Goal: Information Seeking & Learning: Learn about a topic

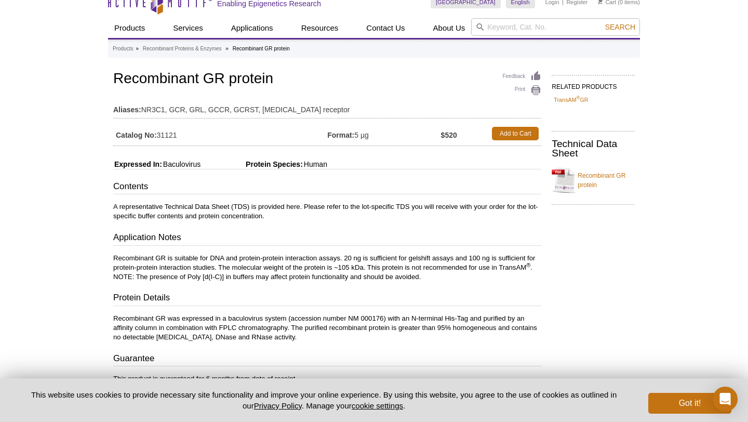
click at [324, 207] on p "A representative Technical Data Sheet (TDS) is provided here. Please refer to t…" at bounding box center [327, 211] width 428 height 19
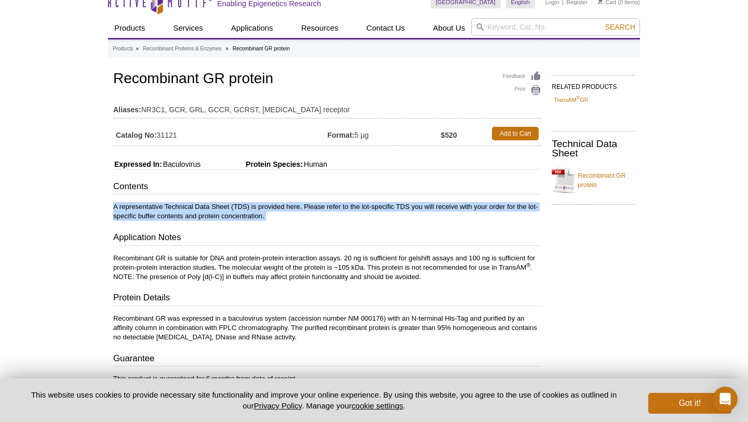
click at [318, 263] on p "Recombinant GR is suitable for DNA and protein-protein interaction assays. 20 n…" at bounding box center [327, 268] width 428 height 28
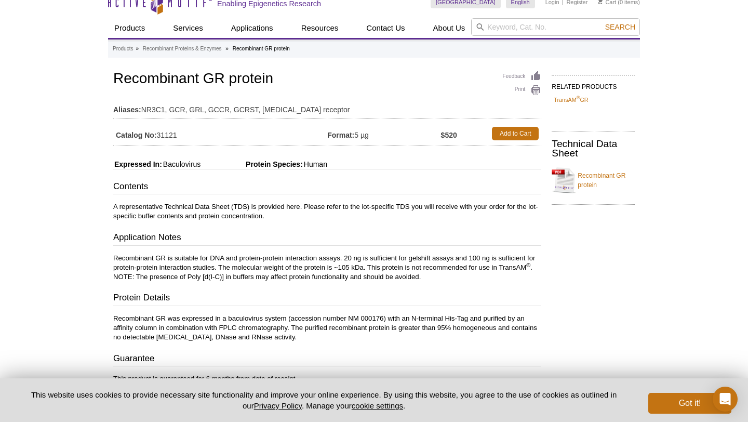
click at [318, 263] on p "Recombinant GR is suitable for DNA and protein-protein interaction assays. 20 n…" at bounding box center [327, 268] width 428 height 28
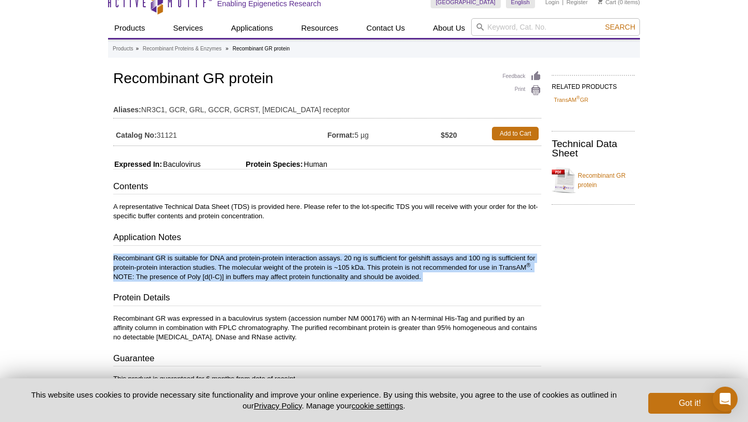
click at [320, 263] on p "Recombinant GR is suitable for DNA and protein-protein interaction assays. 20 n…" at bounding box center [327, 268] width 428 height 28
click at [320, 262] on p "Recombinant GR is suitable for DNA and protein-protein interaction assays. 20 n…" at bounding box center [327, 268] width 428 height 28
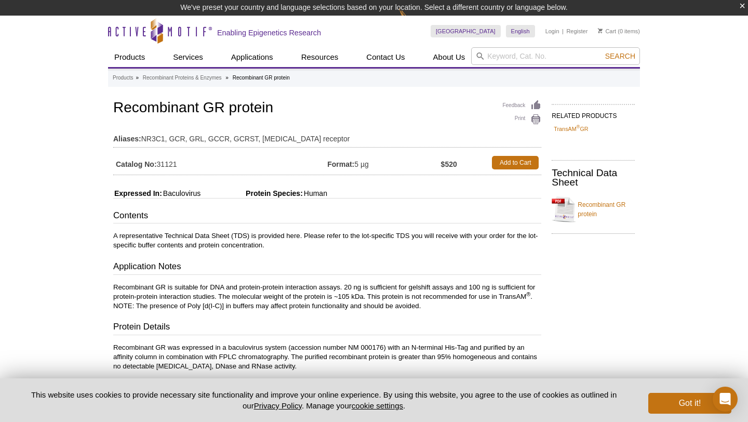
click at [298, 254] on div "Contents A representative Technical Data Sheet (TDS) is provided here. Please r…" at bounding box center [327, 290] width 428 height 162
click at [305, 238] on p "A representative Technical Data Sheet (TDS) is provided here. Please refer to t…" at bounding box center [327, 240] width 428 height 19
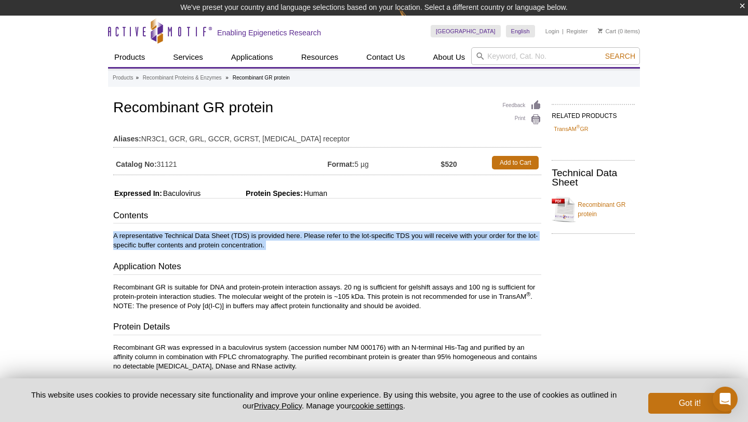
click at [307, 313] on div "Contents A representative Technical Data Sheet (TDS) is provided here. Please r…" at bounding box center [327, 290] width 428 height 162
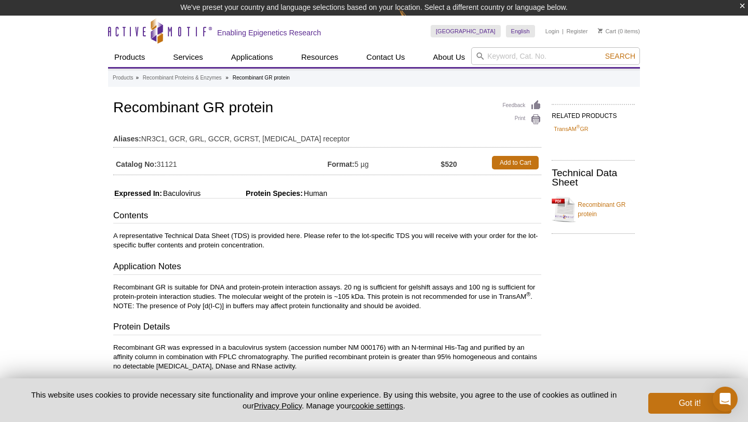
click at [307, 313] on div "Contents A representative Technical Data Sheet (TDS) is provided here. Please r…" at bounding box center [327, 290] width 428 height 162
click at [311, 303] on p "Recombinant GR is suitable for DNA and protein-protein interaction assays. 20 n…" at bounding box center [327, 297] width 428 height 28
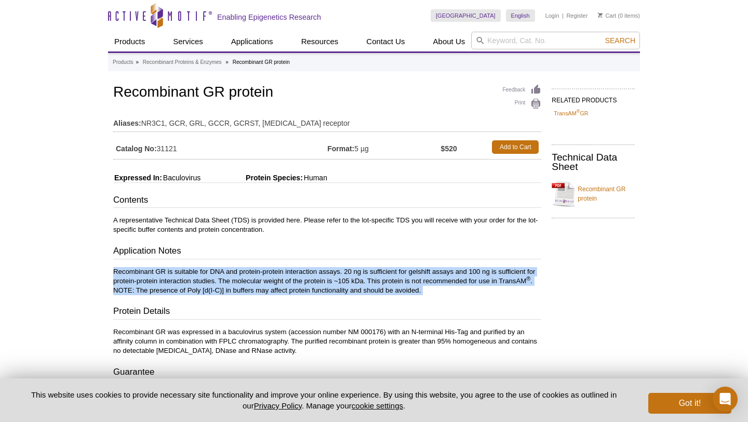
click at [312, 303] on div "Contents A representative Technical Data Sheet (TDS) is provided here. Please r…" at bounding box center [327, 275] width 428 height 162
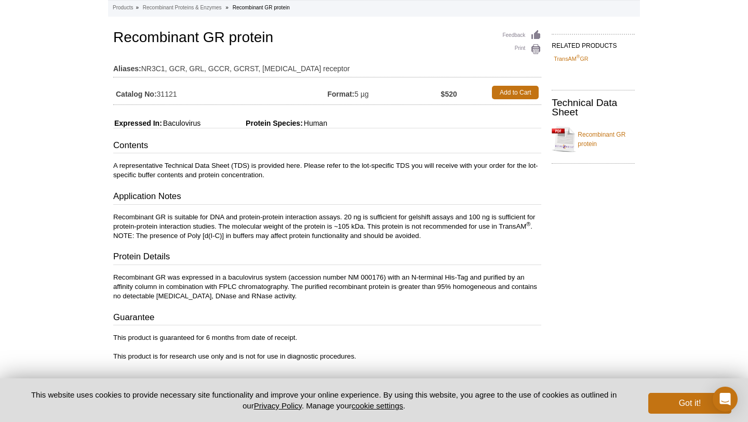
scroll to position [71, 0]
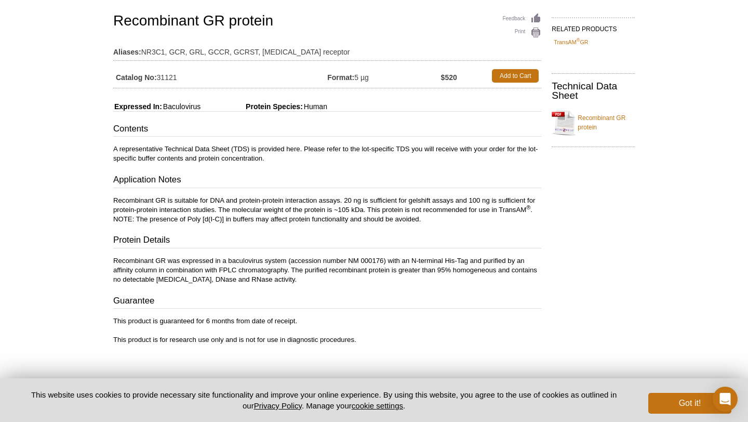
click at [322, 272] on p "Recombinant GR was expressed in a baculovirus system (accession number NM 00017…" at bounding box center [327, 270] width 428 height 28
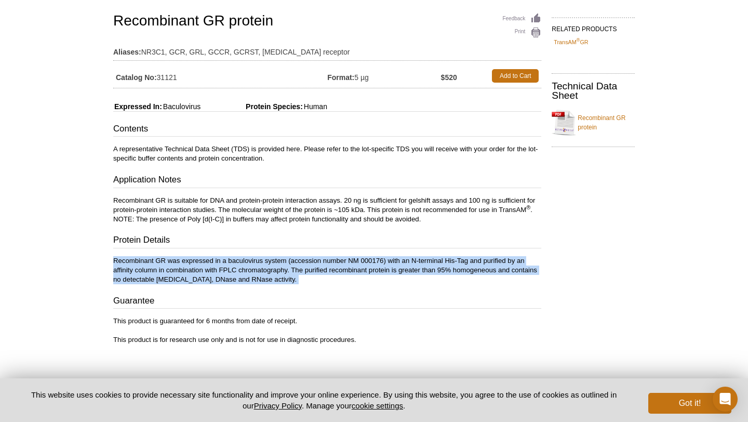
click at [374, 285] on div "Feedback Print Recombinant GR protein Aliases: NR3C1, GCR, GRL, GCCR, GCRST, gl…" at bounding box center [324, 183] width 433 height 344
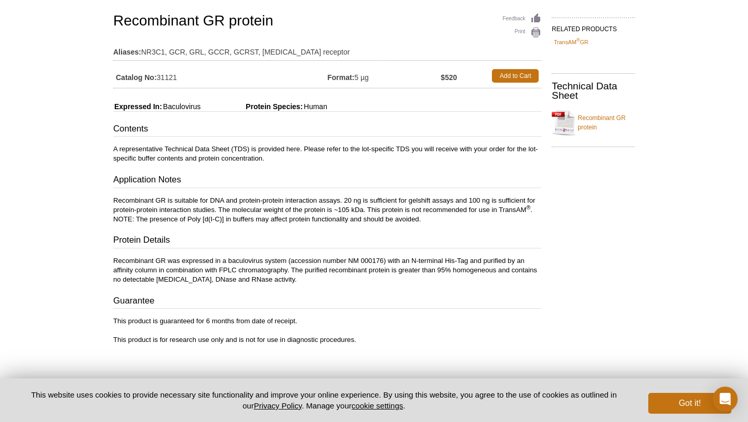
click at [374, 261] on p "Recombinant GR was expressed in a baculovirus system (accession number NM 00017…" at bounding box center [327, 270] width 428 height 28
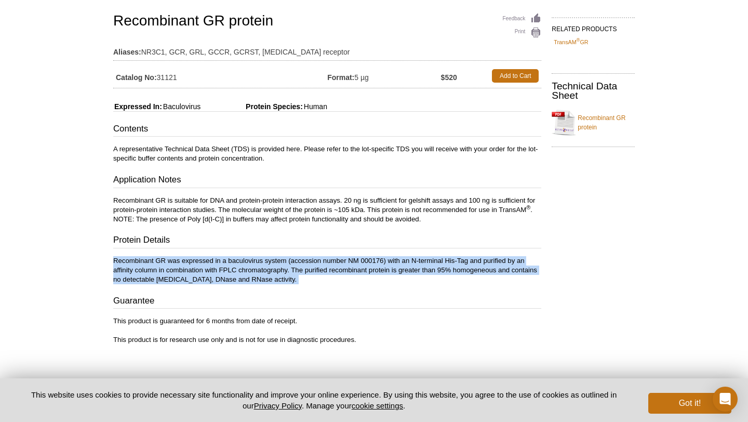
click at [377, 259] on p "Recombinant GR was expressed in a baculovirus system (accession number NM 00017…" at bounding box center [327, 270] width 428 height 28
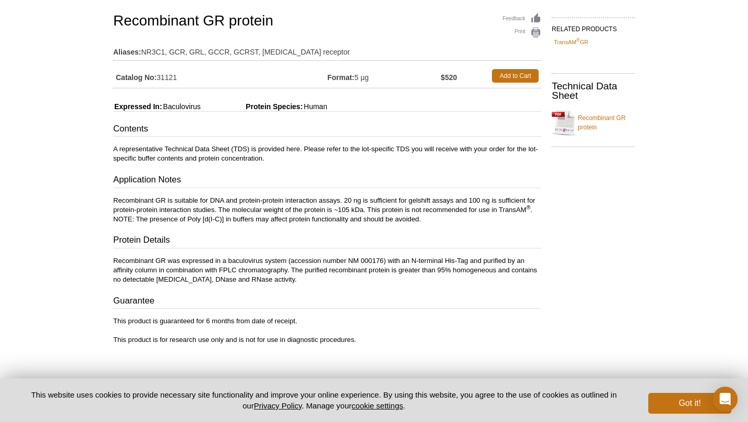
scroll to position [0, 0]
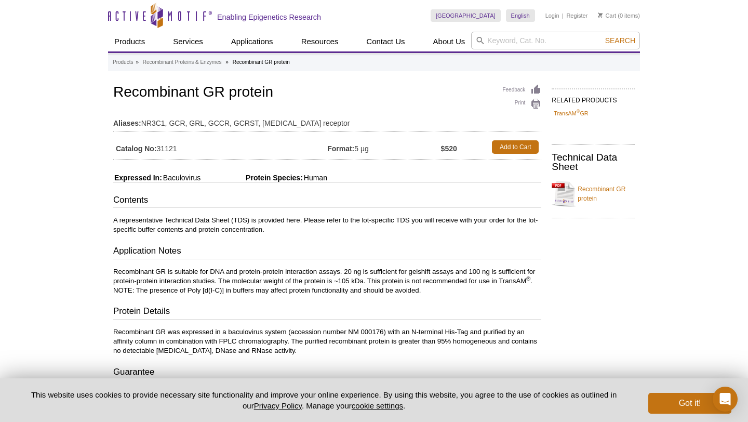
click at [375, 271] on p "Recombinant GR is suitable for DNA and protein-protein interaction assays. 20 n…" at bounding box center [327, 281] width 428 height 28
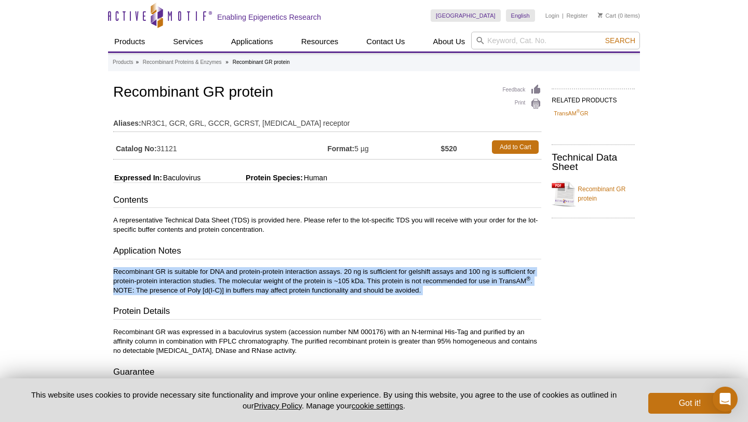
click at [377, 270] on p "Recombinant GR is suitable for DNA and protein-protein interaction assays. 20 n…" at bounding box center [327, 281] width 428 height 28
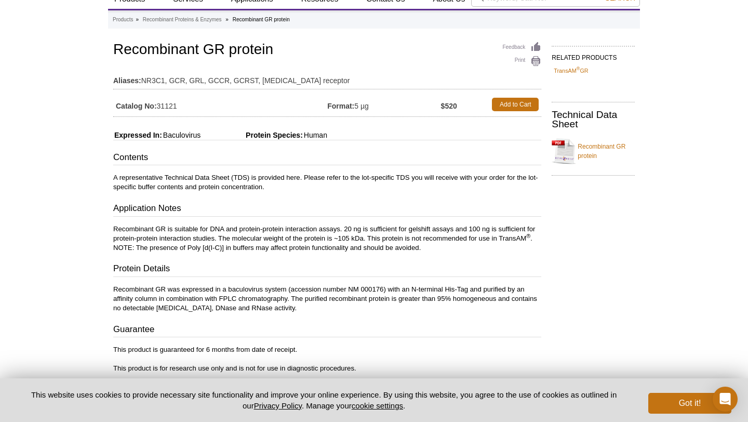
scroll to position [42, 0]
drag, startPoint x: 410, startPoint y: 232, endPoint x: 454, endPoint y: 233, distance: 43.6
click at [454, 233] on p "Recombinant GR is suitable for DNA and protein-protein interaction assays. 20 n…" at bounding box center [327, 239] width 428 height 28
copy p "gelshift assays"
click at [335, 237] on p "Recombinant GR is suitable for DNA and protein-protein interaction assays. 20 n…" at bounding box center [327, 239] width 428 height 28
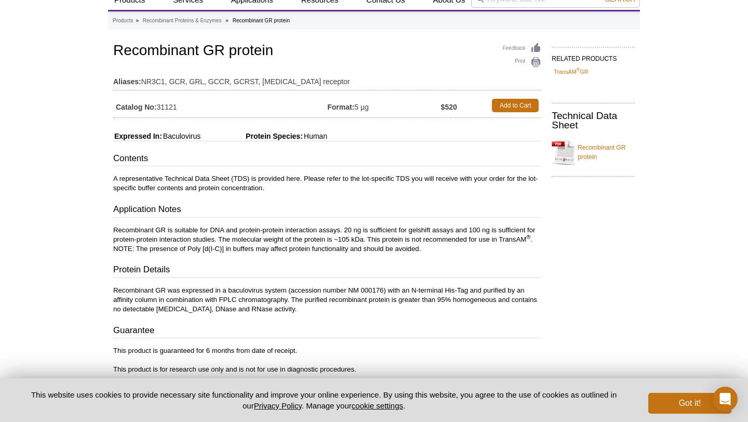
click at [335, 237] on p "Recombinant GR is suitable for DNA and protein-protein interaction assays. 20 n…" at bounding box center [327, 239] width 428 height 28
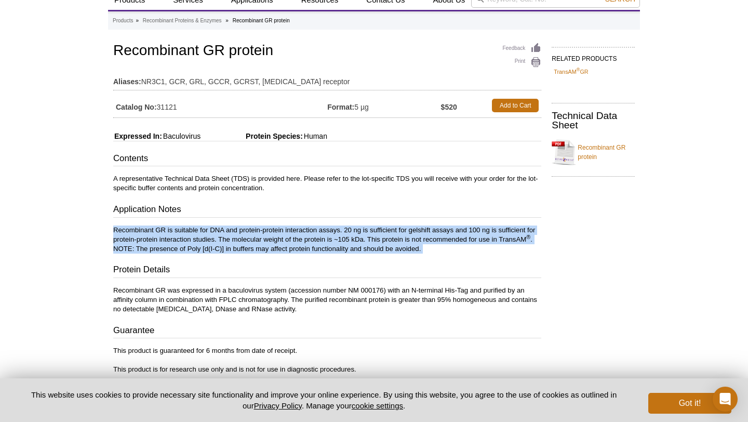
click at [336, 237] on p "Recombinant GR is suitable for DNA and protein-protein interaction assays. 20 n…" at bounding box center [327, 239] width 428 height 28
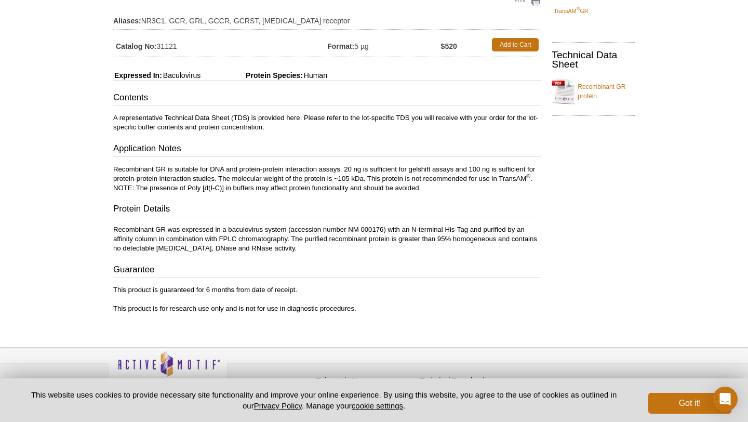
scroll to position [105, 0]
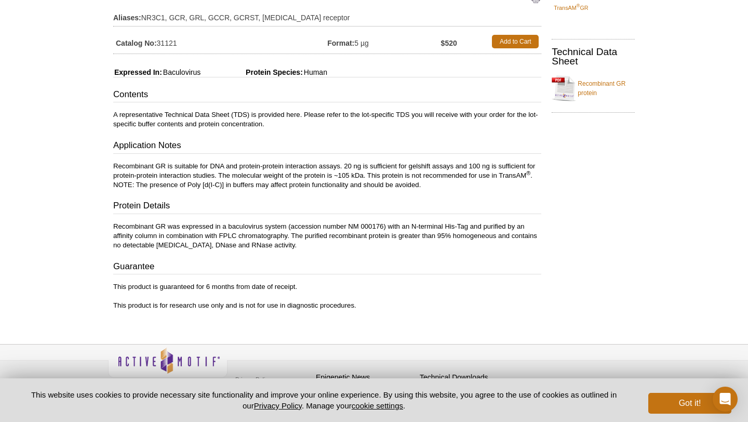
click at [336, 237] on p "Recombinant GR was expressed in a baculovirus system (accession number NM 00017…" at bounding box center [327, 236] width 428 height 28
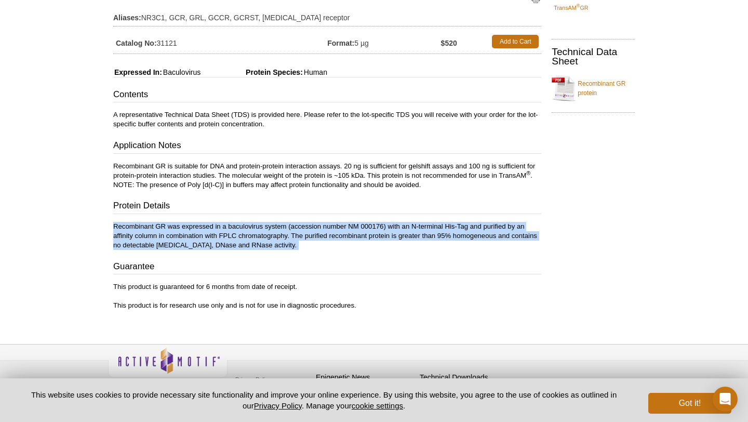
click at [337, 236] on p "Recombinant GR was expressed in a baculovirus system (accession number NM 00017…" at bounding box center [327, 236] width 428 height 28
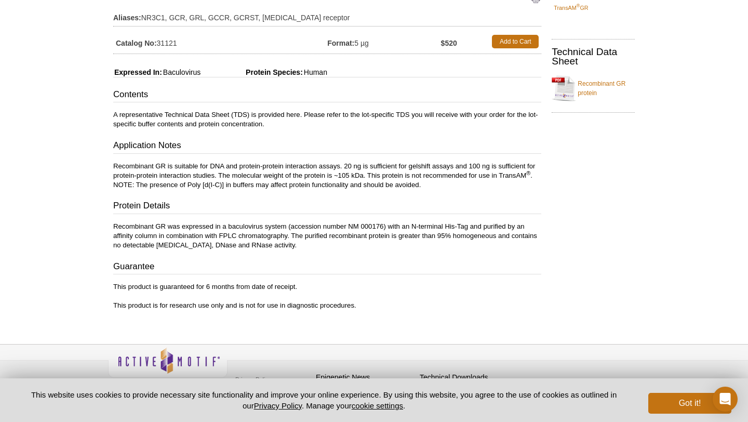
click at [337, 236] on p "Recombinant GR was expressed in a baculovirus system (accession number NM 00017…" at bounding box center [327, 236] width 428 height 28
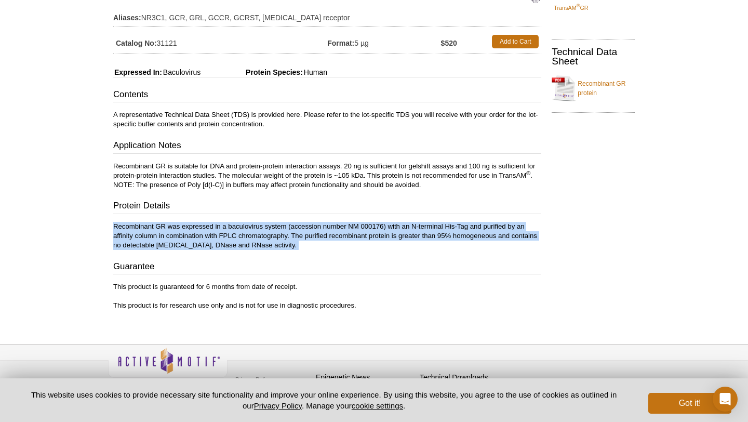
click at [338, 236] on p "Recombinant GR was expressed in a baculovirus system (accession number NM 00017…" at bounding box center [327, 236] width 428 height 28
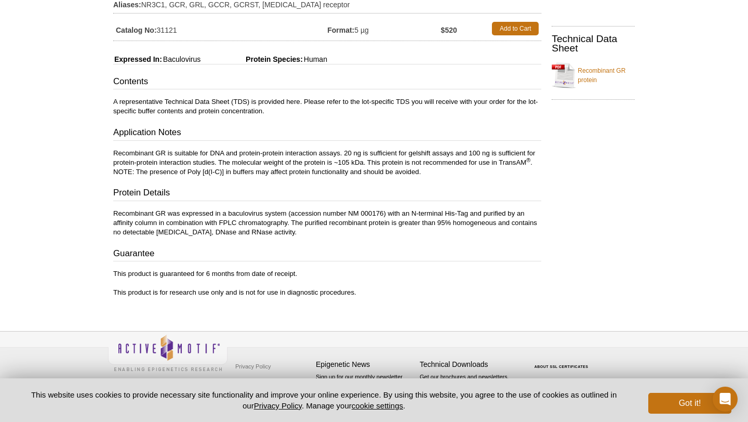
scroll to position [0, 0]
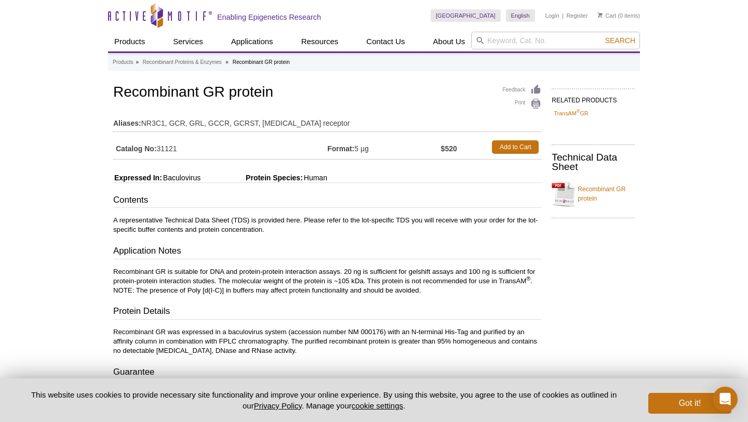
click at [359, 231] on p "A representative Technical Data Sheet (TDS) is provided here. Please refer to t…" at bounding box center [327, 225] width 428 height 19
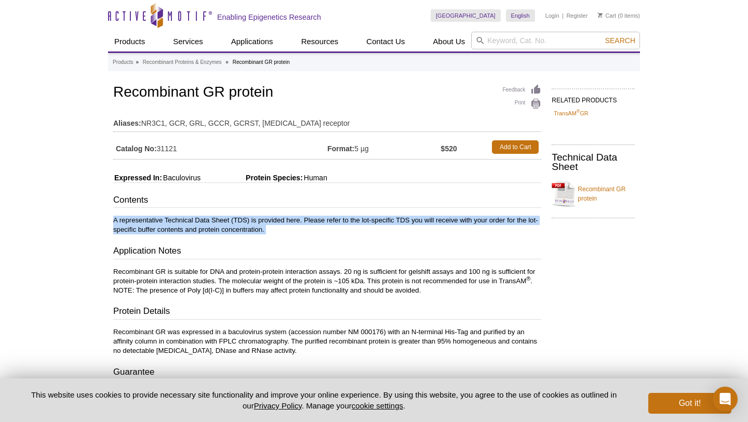
click at [370, 215] on div "Contents A representative Technical Data Sheet (TDS) is provided here. Please r…" at bounding box center [327, 275] width 428 height 162
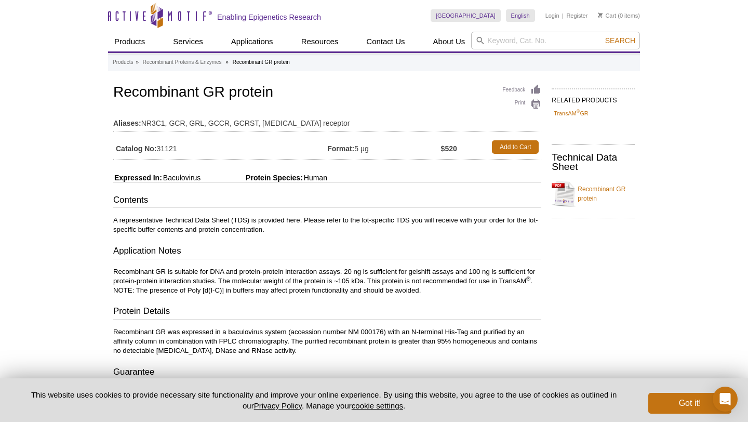
click at [453, 145] on strong "$520" at bounding box center [449, 148] width 16 height 9
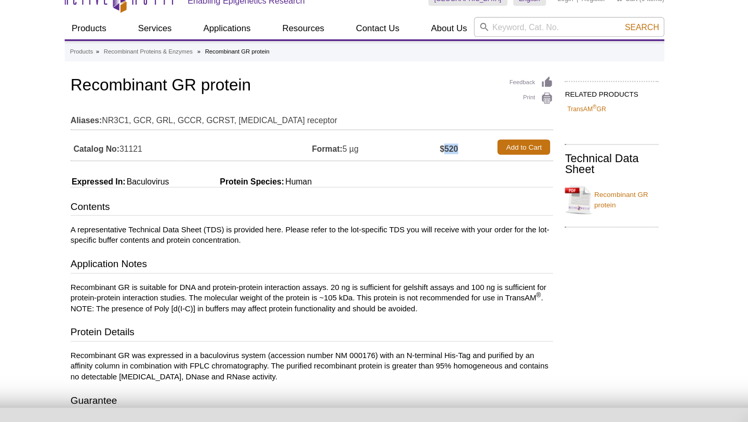
drag, startPoint x: 357, startPoint y: 150, endPoint x: 370, endPoint y: 149, distance: 12.5
click at [370, 149] on td "Format: 5 µg" at bounding box center [383, 147] width 113 height 19
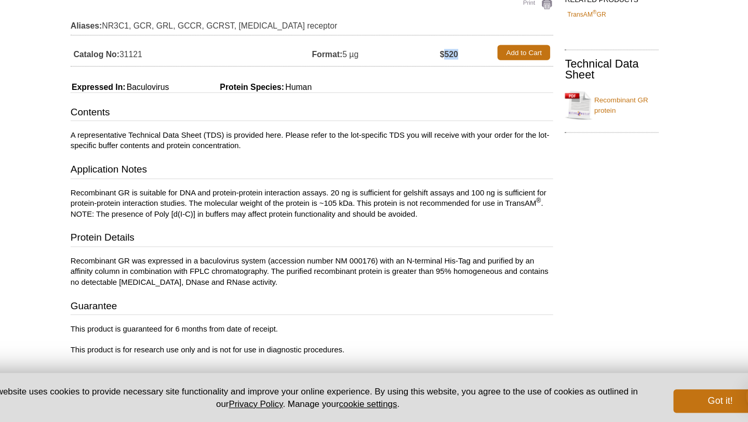
scroll to position [52, 0]
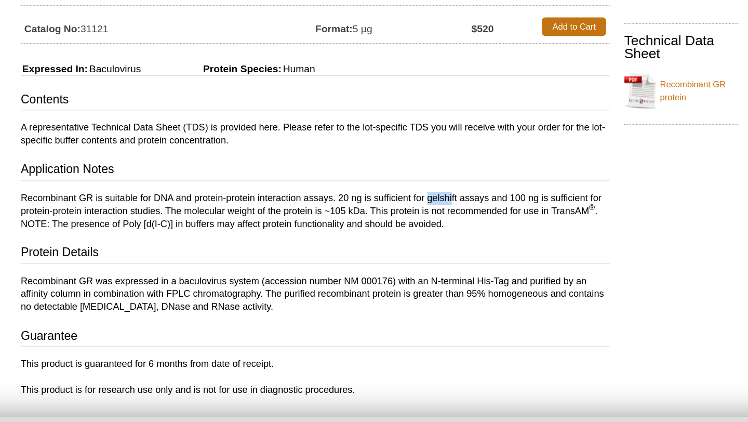
drag, startPoint x: 409, startPoint y: 219, endPoint x: 426, endPoint y: 219, distance: 17.2
click at [427, 219] on p "Recombinant GR is suitable for DNA and protein-protein interaction assays. 20 n…" at bounding box center [327, 229] width 428 height 28
click at [426, 219] on p "Recombinant GR is suitable for DNA and protein-protein interaction assays. 20 n…" at bounding box center [327, 229] width 428 height 28
drag, startPoint x: 219, startPoint y: 229, endPoint x: 368, endPoint y: 230, distance: 149.1
click at [368, 230] on p "Recombinant GR is suitable for DNA and protein-protein interaction assays. 20 n…" at bounding box center [327, 229] width 428 height 28
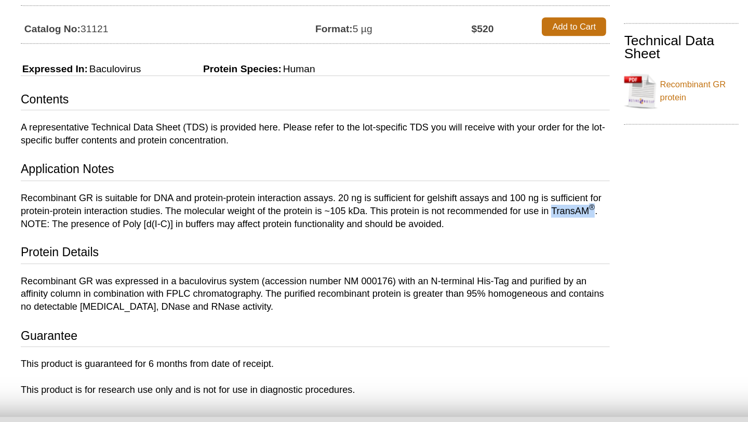
drag, startPoint x: 500, startPoint y: 228, endPoint x: 529, endPoint y: 228, distance: 29.1
click at [529, 228] on p "Recombinant GR is suitable for DNA and protein-protein interaction assays. 20 n…" at bounding box center [327, 229] width 428 height 28
copy p "TransAM ®"
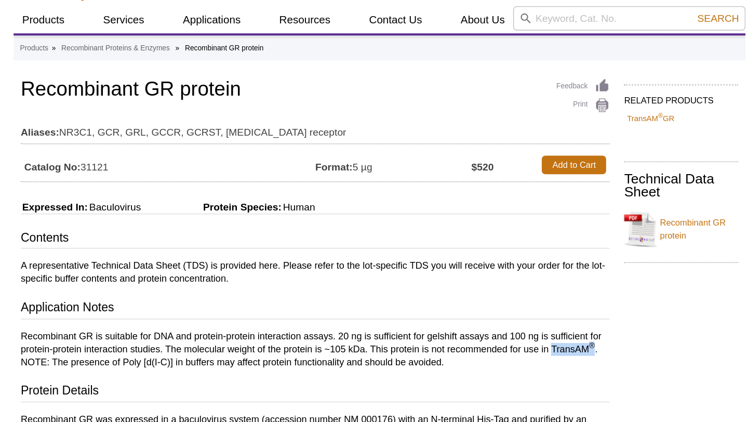
scroll to position [0, 0]
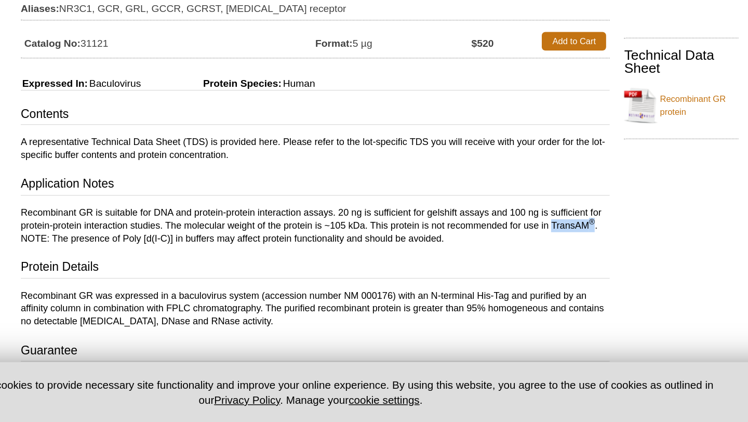
click at [387, 248] on h3 "Application Notes" at bounding box center [327, 250] width 428 height 15
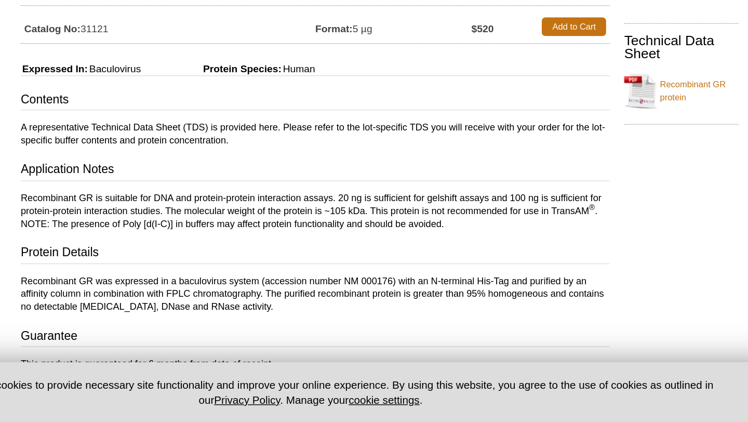
scroll to position [20, 0]
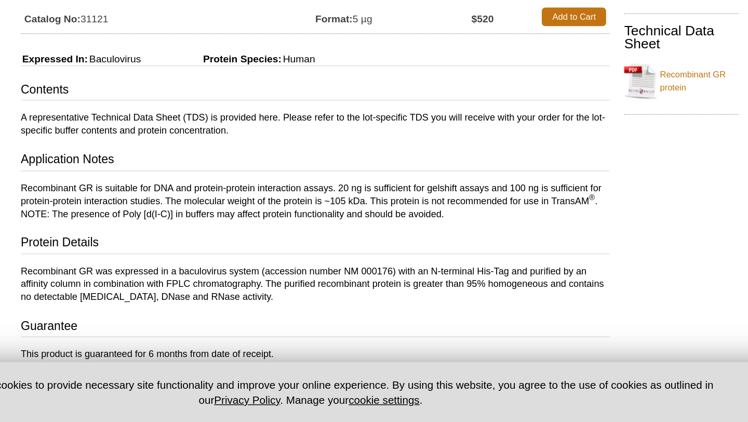
click at [421, 259] on p "Recombinant GR is suitable for DNA and protein-protein interaction assays. 20 n…" at bounding box center [327, 261] width 428 height 28
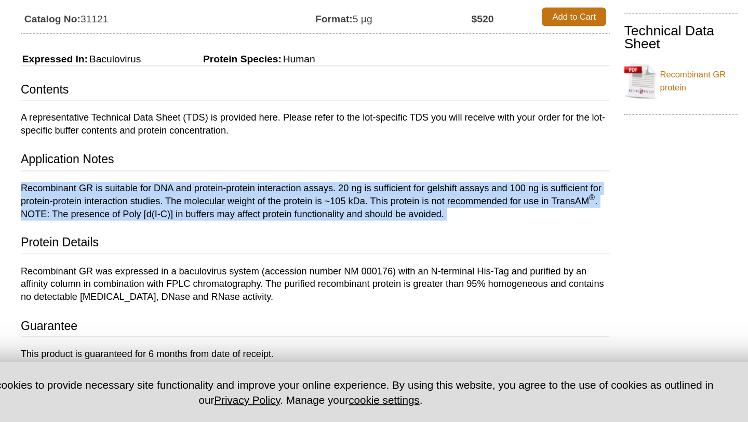
click at [261, 293] on h3 "Protein Details" at bounding box center [327, 292] width 428 height 15
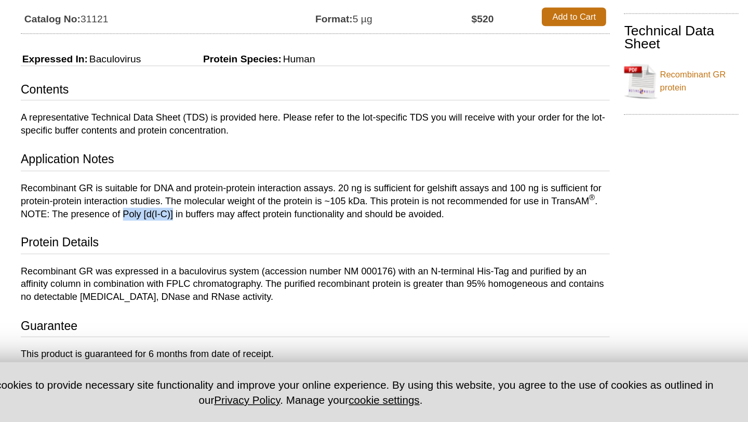
drag, startPoint x: 188, startPoint y: 272, endPoint x: 223, endPoint y: 273, distance: 35.3
click at [223, 273] on p "Recombinant GR is suitable for DNA and protein-protein interaction assays. 20 n…" at bounding box center [327, 261] width 428 height 28
copy p "Poly [d(I-C)]"
click at [316, 270] on p "Recombinant GR is suitable for DNA and protein-protein interaction assays. 20 n…" at bounding box center [327, 261] width 428 height 28
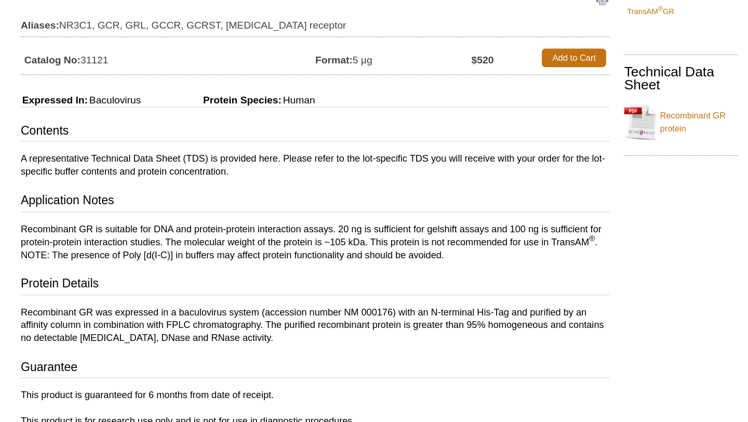
scroll to position [80, 0]
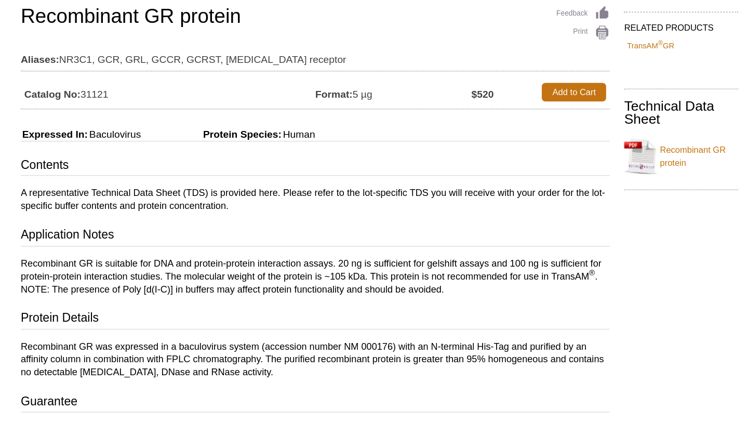
click at [316, 154] on div "Contents A representative Technical Data Sheet (TDS) is provided here. Please r…" at bounding box center [327, 195] width 428 height 162
click at [330, 139] on p "A representative Technical Data Sheet (TDS) is provided here. Please refer to t…" at bounding box center [327, 145] width 428 height 19
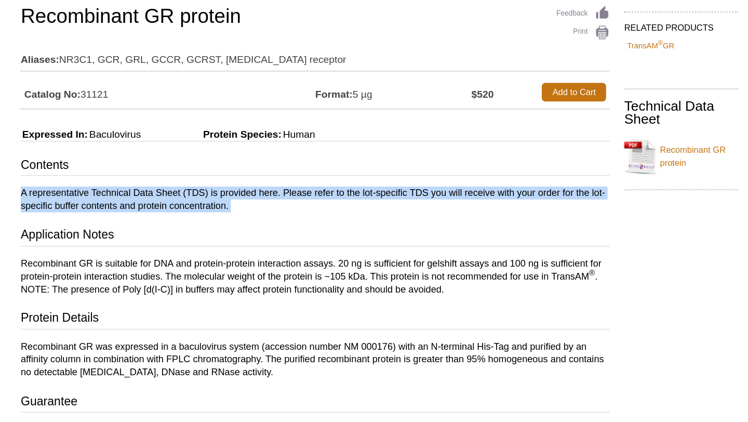
click at [330, 139] on p "A representative Technical Data Sheet (TDS) is provided here. Please refer to t…" at bounding box center [327, 145] width 428 height 19
click at [329, 140] on p "A representative Technical Data Sheet (TDS) is provided here. Please refer to t…" at bounding box center [327, 145] width 428 height 19
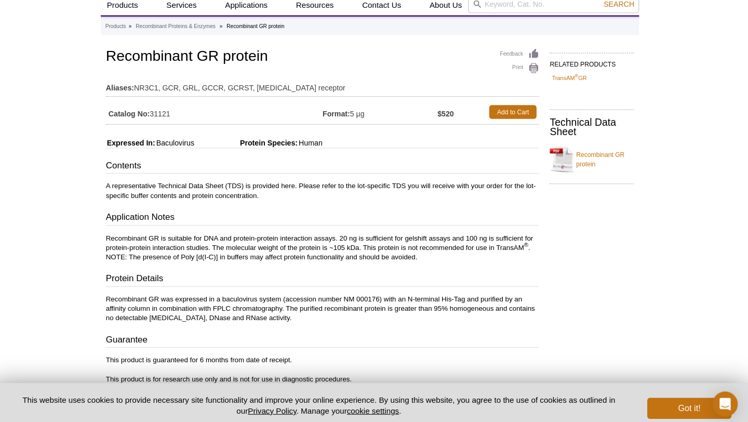
scroll to position [34, 0]
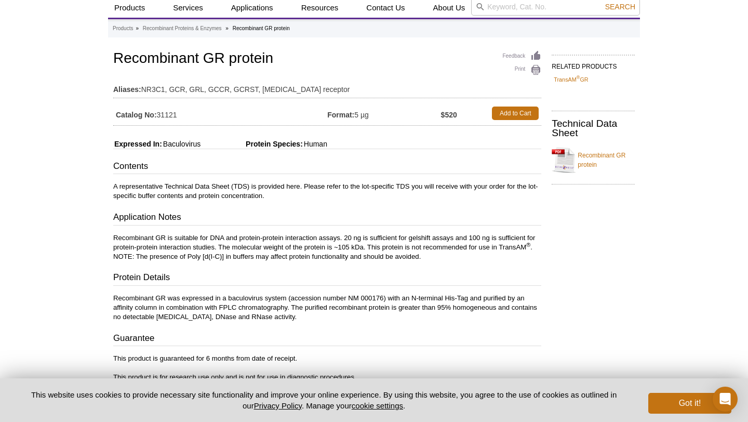
click at [317, 194] on p "A representative Technical Data Sheet (TDS) is provided here. Please refer to t…" at bounding box center [327, 191] width 428 height 19
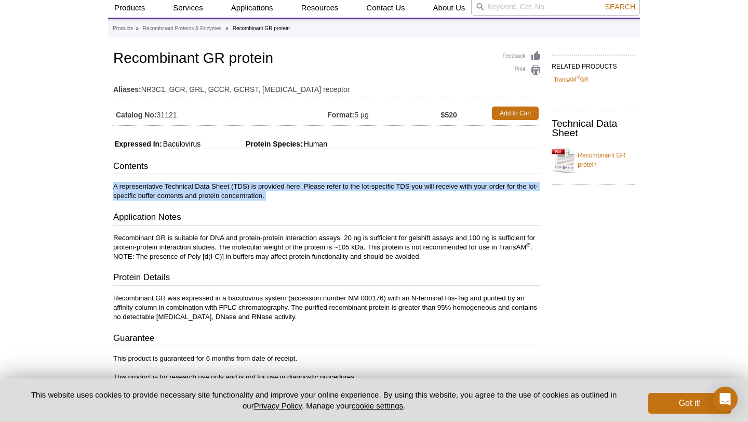
click at [309, 233] on p "Recombinant GR is suitable for DNA and protein-protein interaction assays. 20 n…" at bounding box center [327, 247] width 428 height 28
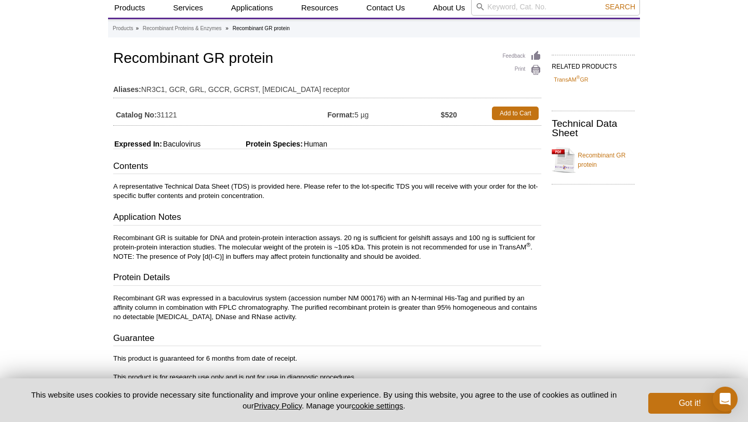
click at [309, 233] on p "Recombinant GR is suitable for DNA and protein-protein interaction assays. 20 n…" at bounding box center [327, 247] width 428 height 28
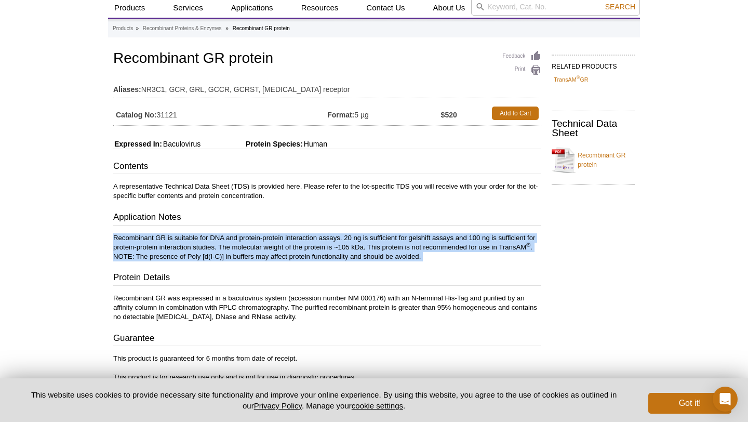
click at [309, 233] on p "Recombinant GR is suitable for DNA and protein-protein interaction assays. 20 n…" at bounding box center [327, 247] width 428 height 28
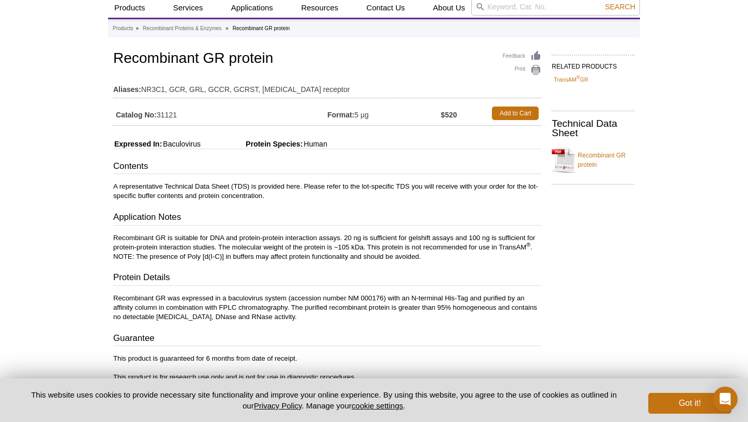
click at [343, 241] on p "Recombinant GR is suitable for DNA and protein-protein interaction assays. 20 n…" at bounding box center [327, 247] width 428 height 28
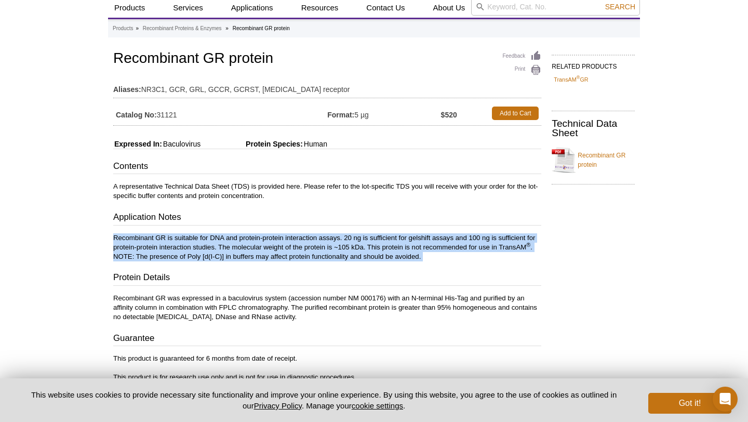
click at [344, 303] on p "Recombinant GR was expressed in a baculovirus system (accession number NM 00017…" at bounding box center [327, 308] width 428 height 28
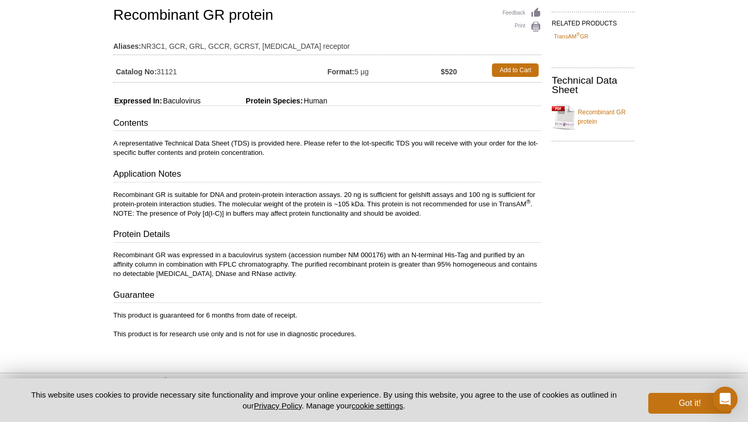
scroll to position [93, 0]
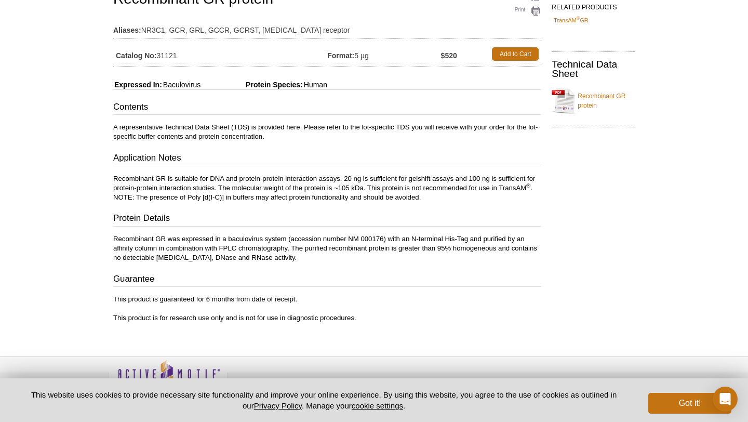
click at [344, 303] on p "This product is guaranteed for 6 months from date of receipt. This product is f…" at bounding box center [327, 309] width 428 height 28
click at [354, 324] on div "Feedback Print Recombinant GR protein Aliases: NR3C1, GCR, GRL, GCCR, GCRST, gl…" at bounding box center [324, 161] width 433 height 344
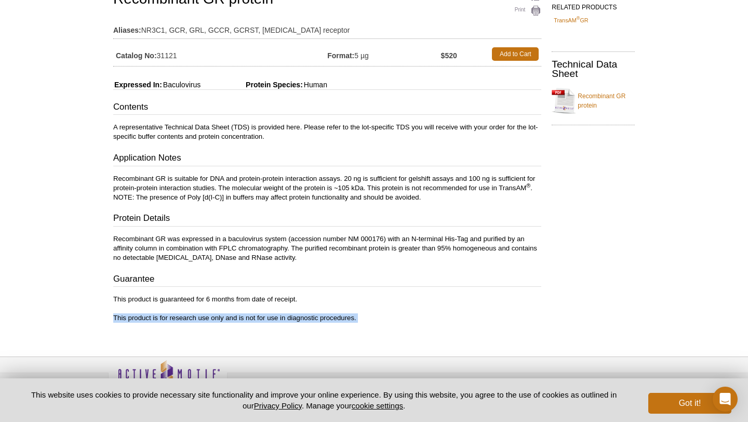
click at [354, 324] on div "Feedback Print Recombinant GR protein Aliases: NR3C1, GCR, GRL, GCCR, GCRST, gl…" at bounding box center [324, 161] width 433 height 344
click at [360, 317] on p "This product is guaranteed for 6 months from date of receipt. This product is f…" at bounding box center [327, 309] width 428 height 28
click at [373, 258] on p "Recombinant GR was expressed in a baculovirus system (accession number NM 00017…" at bounding box center [327, 248] width 428 height 28
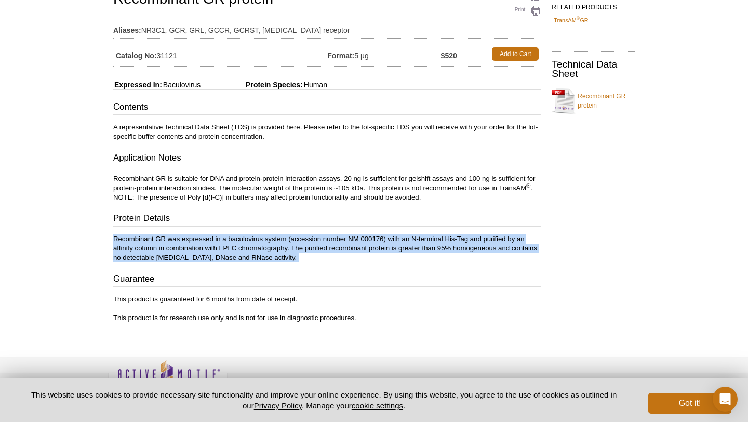
click at [384, 235] on p "Recombinant GR was expressed in a baculovirus system (accession number NM 00017…" at bounding box center [327, 248] width 428 height 28
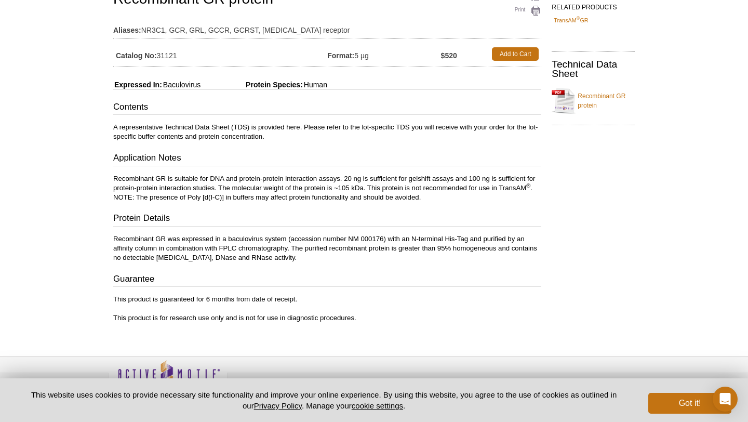
click at [406, 180] on p "Recombinant GR is suitable for DNA and protein-protein interaction assays. 20 n…" at bounding box center [327, 188] width 428 height 28
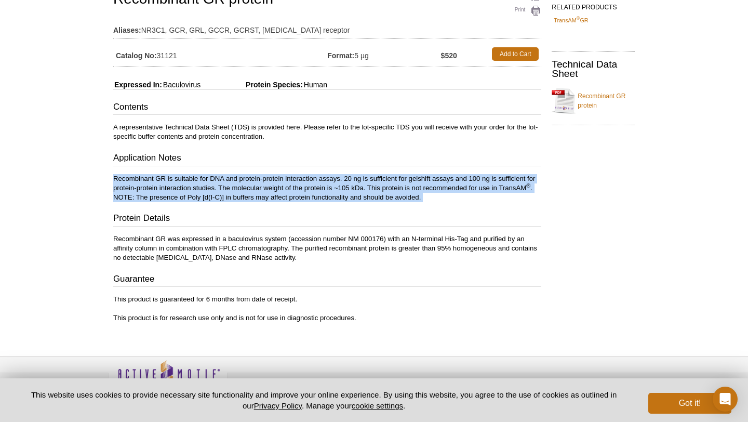
click at [418, 160] on h3 "Application Notes" at bounding box center [327, 159] width 428 height 15
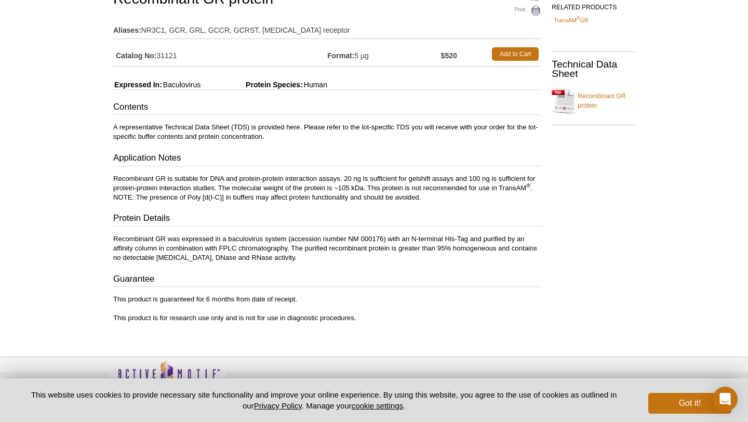
click at [434, 135] on p "A representative Technical Data Sheet (TDS) is provided here. Please refer to t…" at bounding box center [327, 132] width 428 height 19
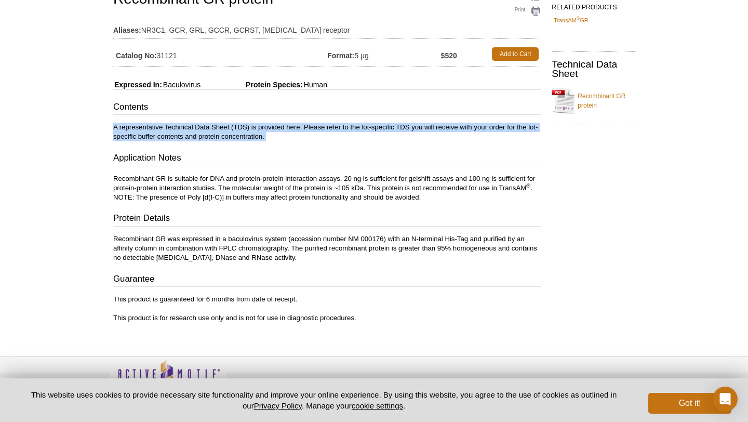
click at [434, 135] on p "A representative Technical Data Sheet (TDS) is provided here. Please refer to t…" at bounding box center [327, 132] width 428 height 19
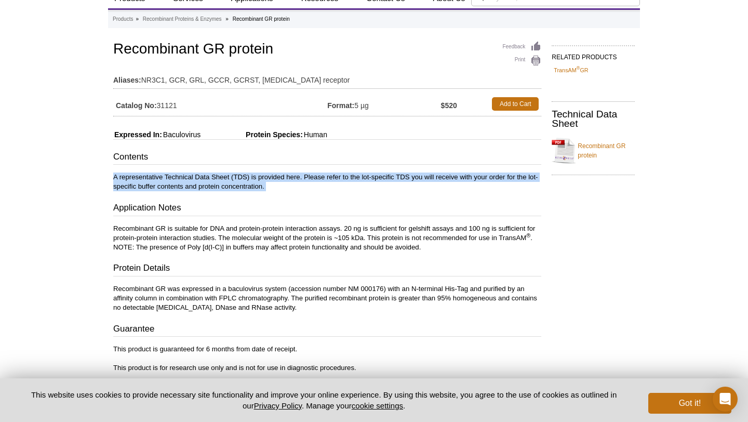
scroll to position [33, 0]
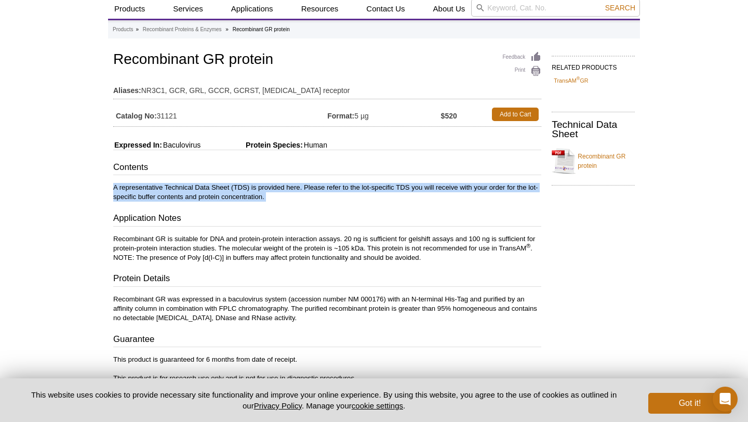
click at [311, 82] on td "Aliases: NR3C1, GCR, GRL, GCCR, GCRST, glucocorticoid receptor" at bounding box center [327, 87] width 428 height 17
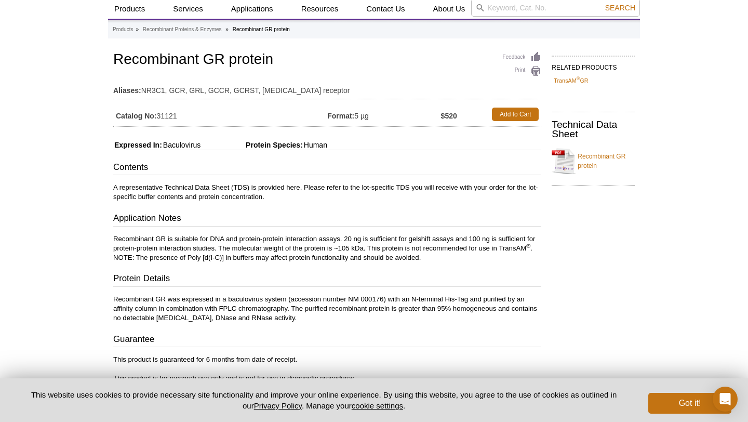
click at [311, 82] on td "Aliases: NR3C1, GCR, GRL, GCCR, GCRST, glucocorticoid receptor" at bounding box center [327, 87] width 428 height 17
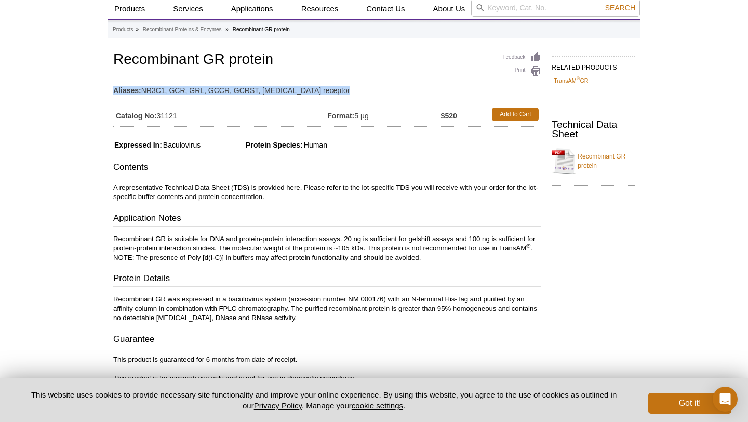
click at [311, 82] on td "Aliases: NR3C1, GCR, GRL, GCCR, GCRST, glucocorticoid receptor" at bounding box center [327, 87] width 428 height 17
click at [350, 97] on table "Aliases: NR3C1, GCR, GRL, GCCR, GCRST, glucocorticoid receptor" at bounding box center [327, 88] width 428 height 22
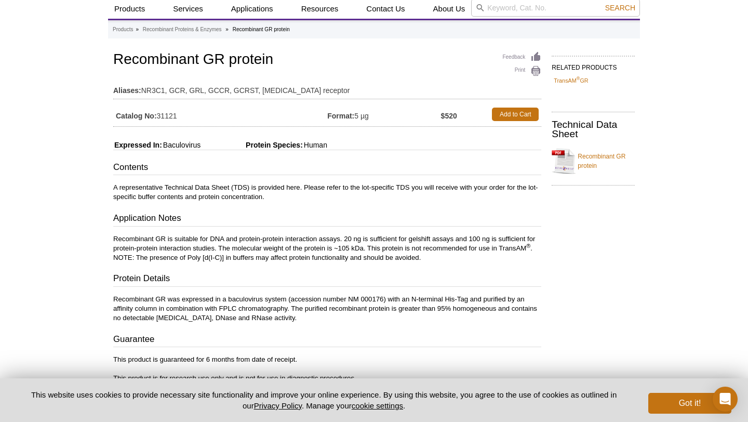
scroll to position [118, 0]
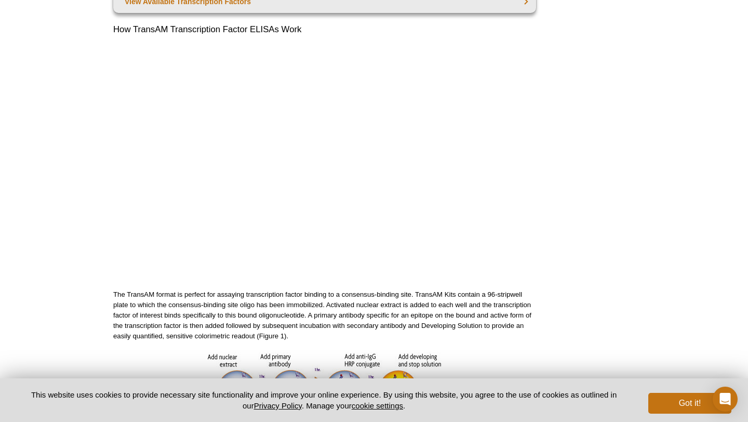
scroll to position [175, 0]
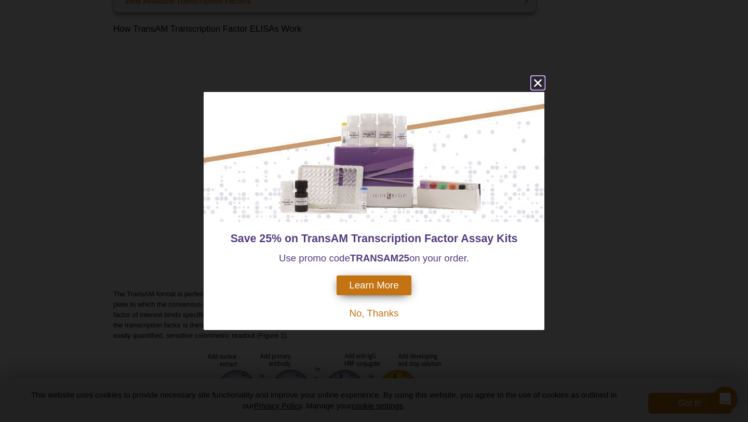
click at [535, 83] on icon "close" at bounding box center [538, 82] width 13 height 13
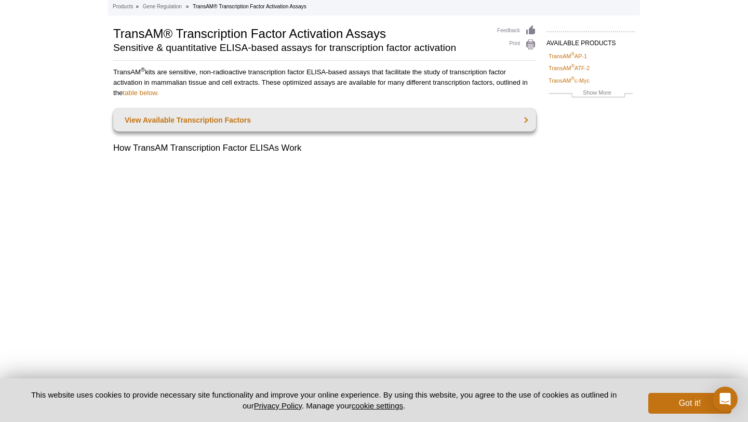
scroll to position [55, 0]
